Goal: Transaction & Acquisition: Purchase product/service

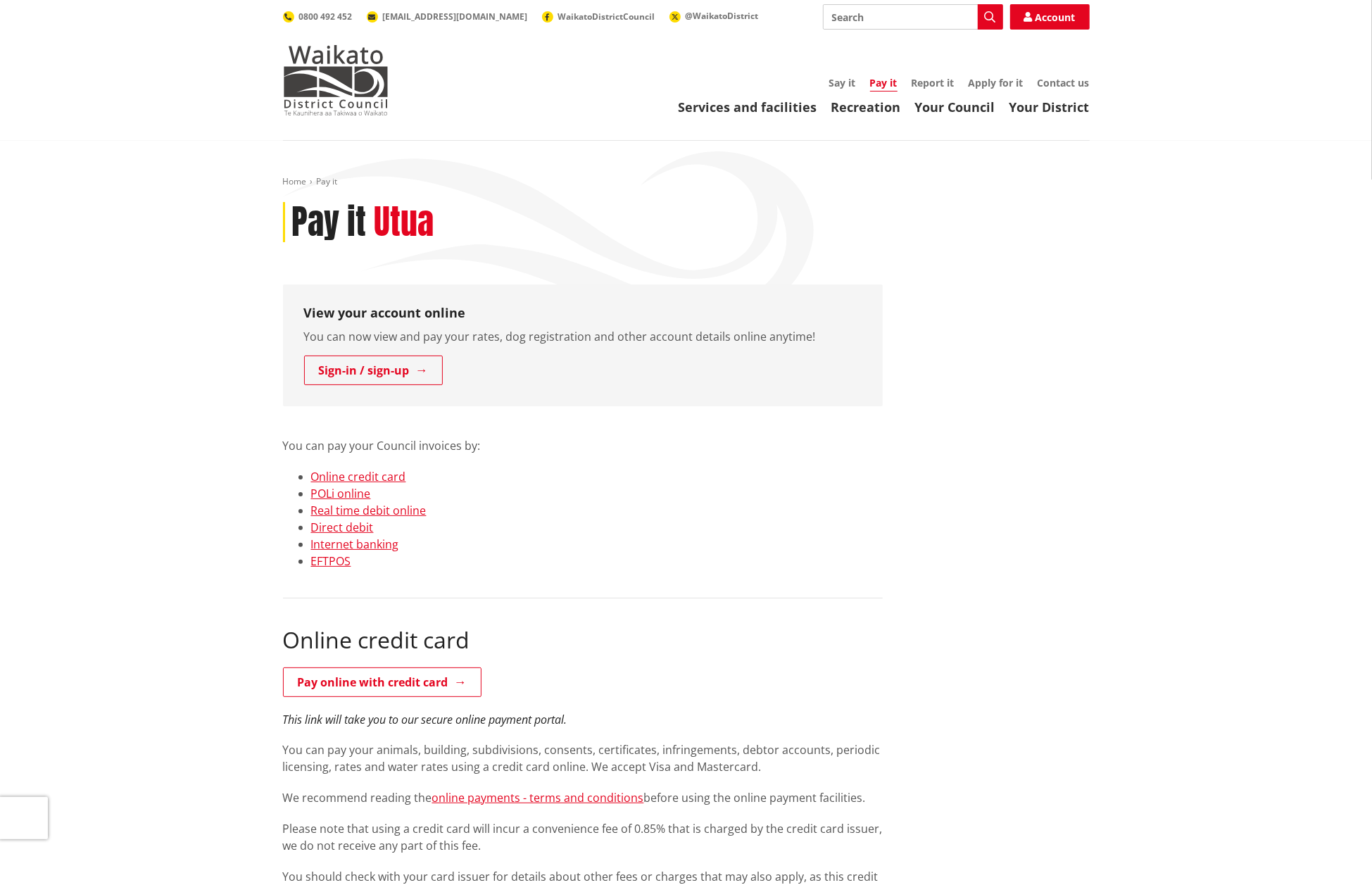
click at [886, 80] on link "Pay it" at bounding box center [883, 84] width 27 height 15
drag, startPoint x: 520, startPoint y: 336, endPoint x: 669, endPoint y: 336, distance: 149.0
click at [669, 336] on p "You can now view and pay your rates, dog registration and other account details…" at bounding box center [582, 337] width 558 height 17
click at [684, 334] on p "You can now view and pay your rates, dog registration and other account details…" at bounding box center [582, 337] width 558 height 17
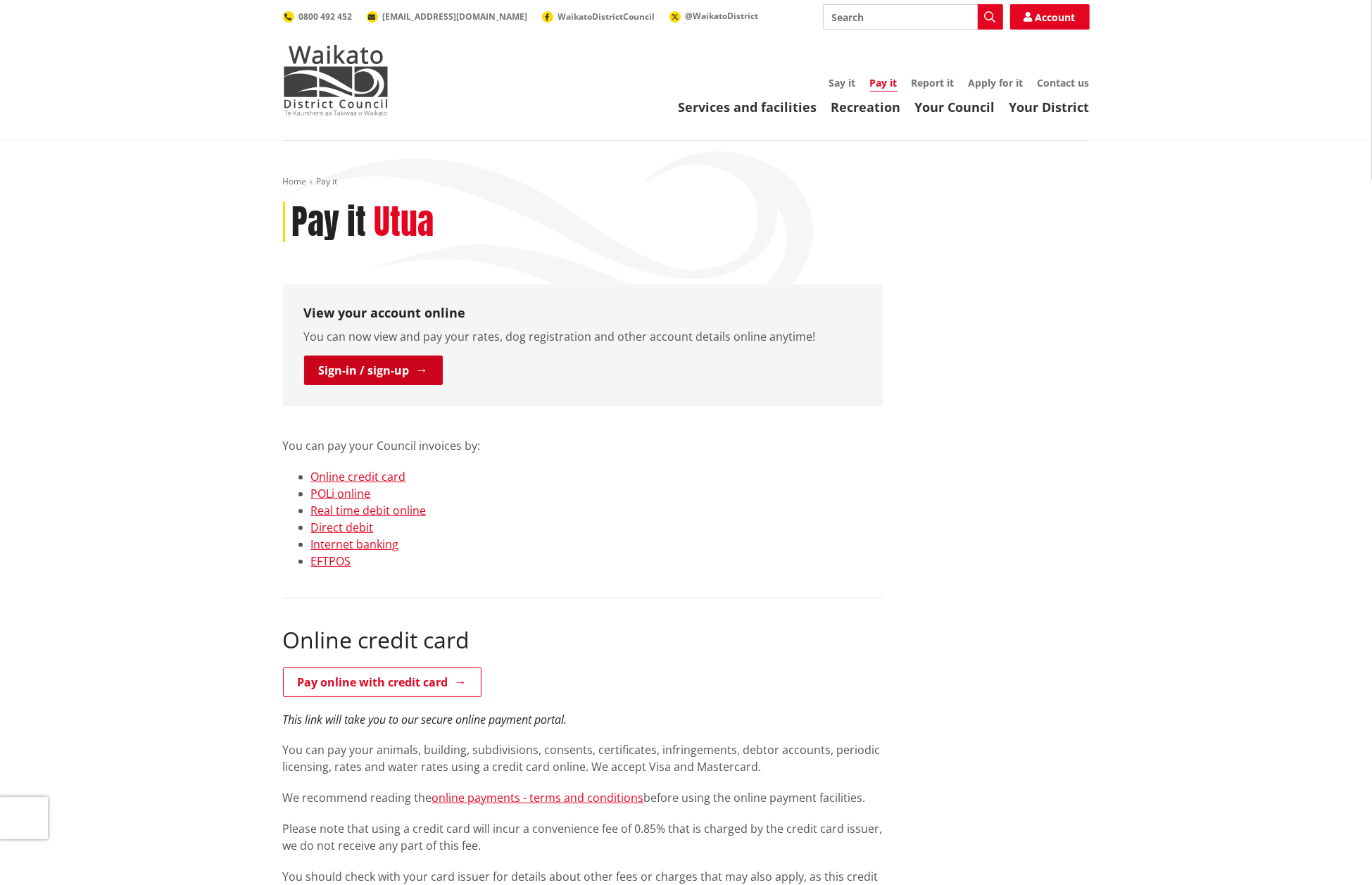
click at [377, 378] on link "Sign-in / sign-up" at bounding box center [373, 371] width 138 height 29
